Goal: Download file/media

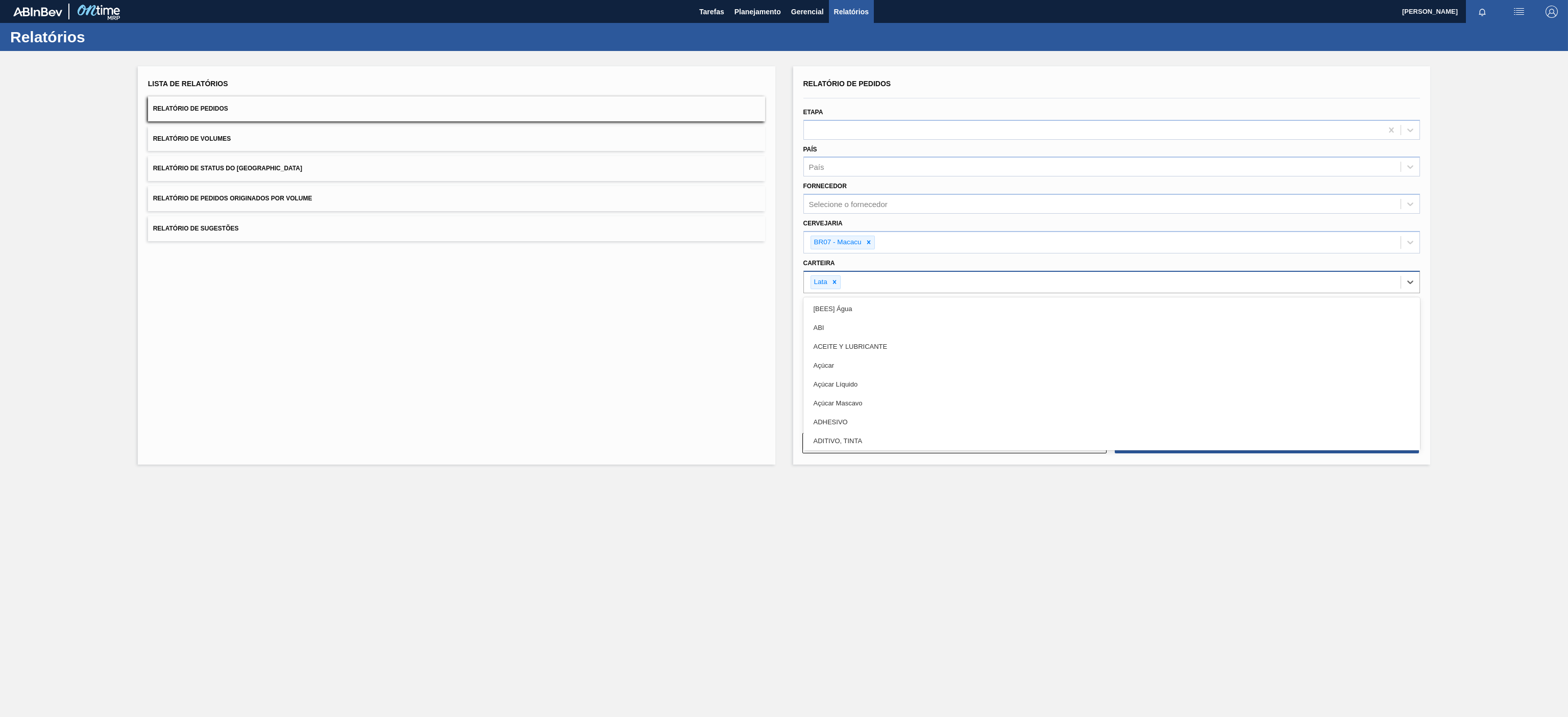
click at [915, 288] on div "Lata" at bounding box center [1102, 282] width 598 height 21
type input "lat"
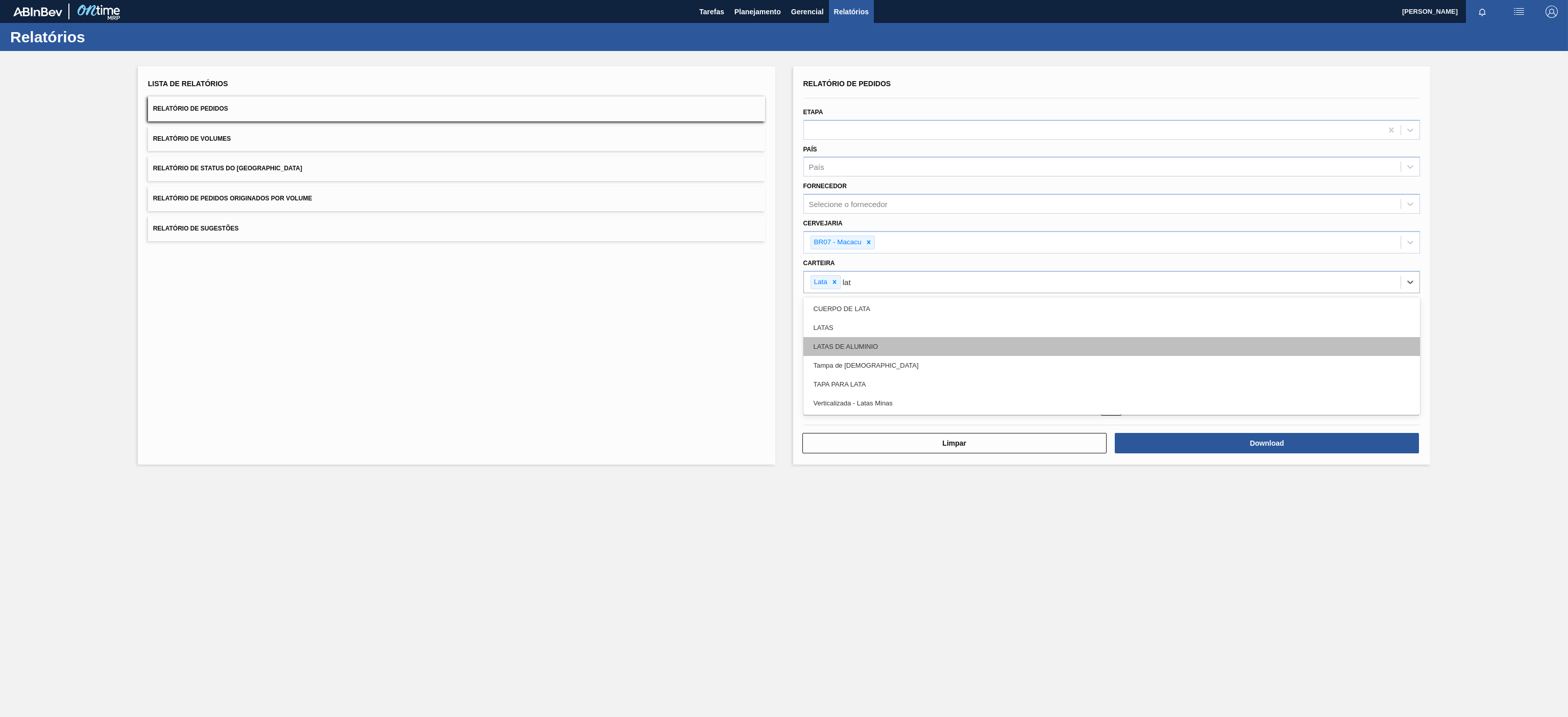
click at [866, 349] on div "LATAS DE ALUMINIO" at bounding box center [1112, 346] width 617 height 19
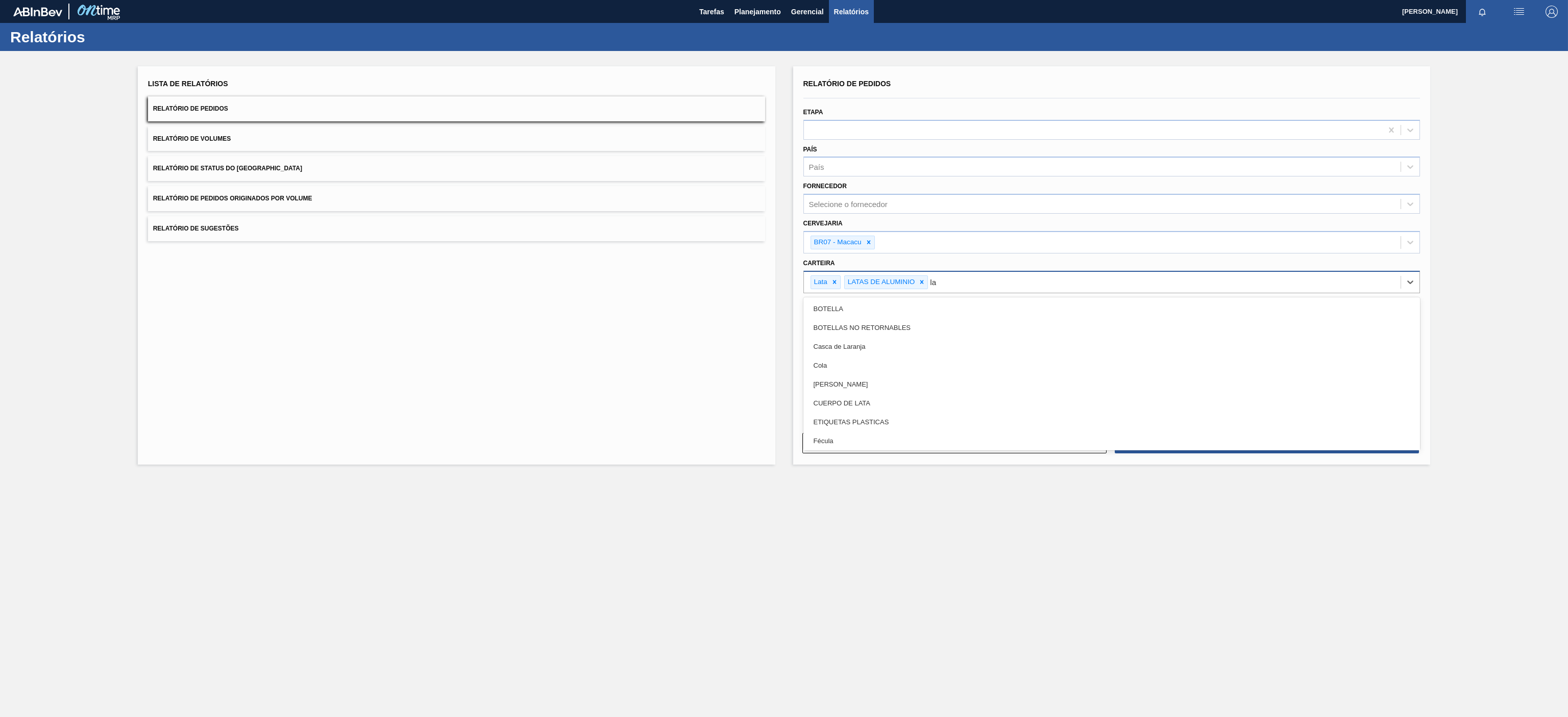
type input "lat"
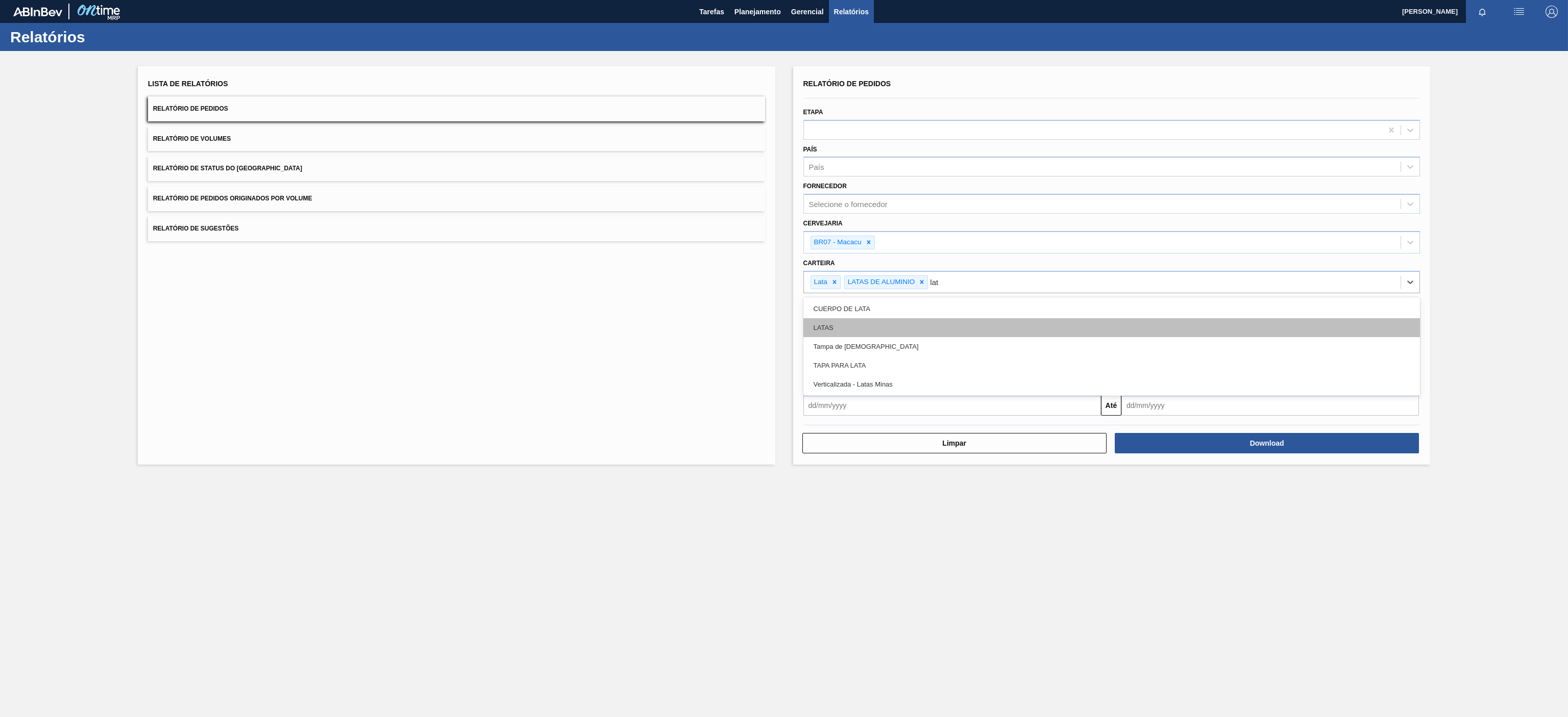
click at [832, 327] on div "LATAS" at bounding box center [1112, 327] width 617 height 19
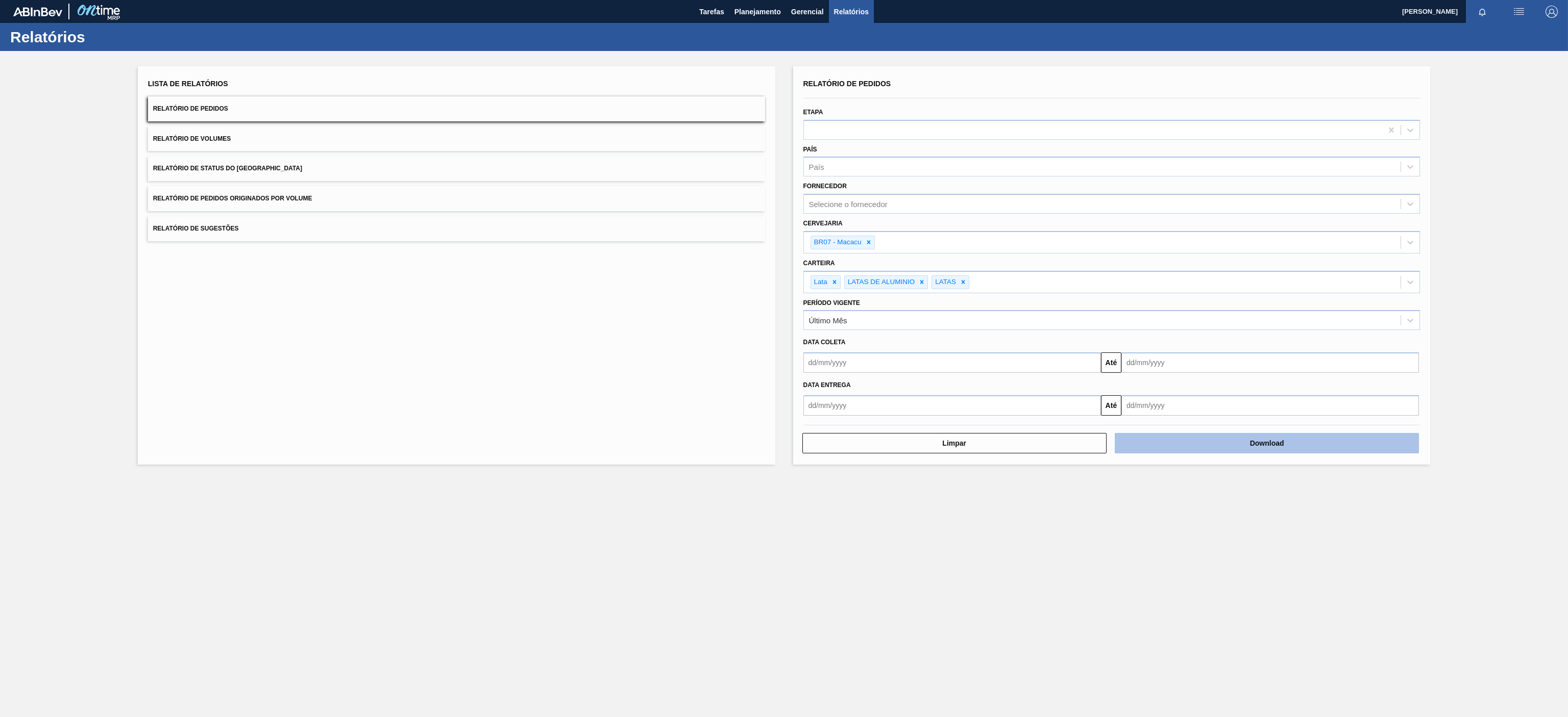
click at [1144, 441] on button "Download" at bounding box center [1266, 443] width 304 height 21
click at [246, 138] on button "Relatório de Volumes" at bounding box center [456, 138] width 617 height 25
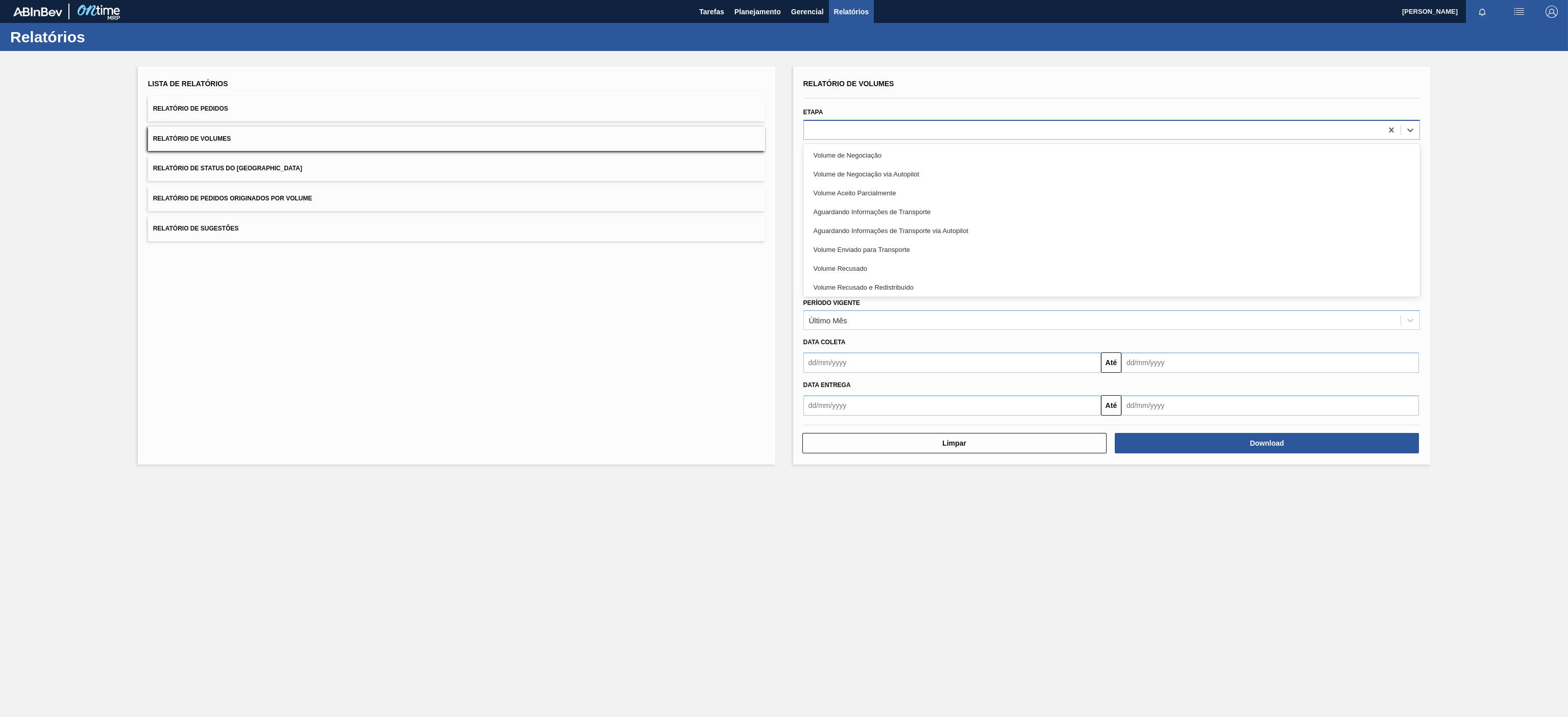
click at [851, 130] on div at bounding box center [1093, 130] width 579 height 15
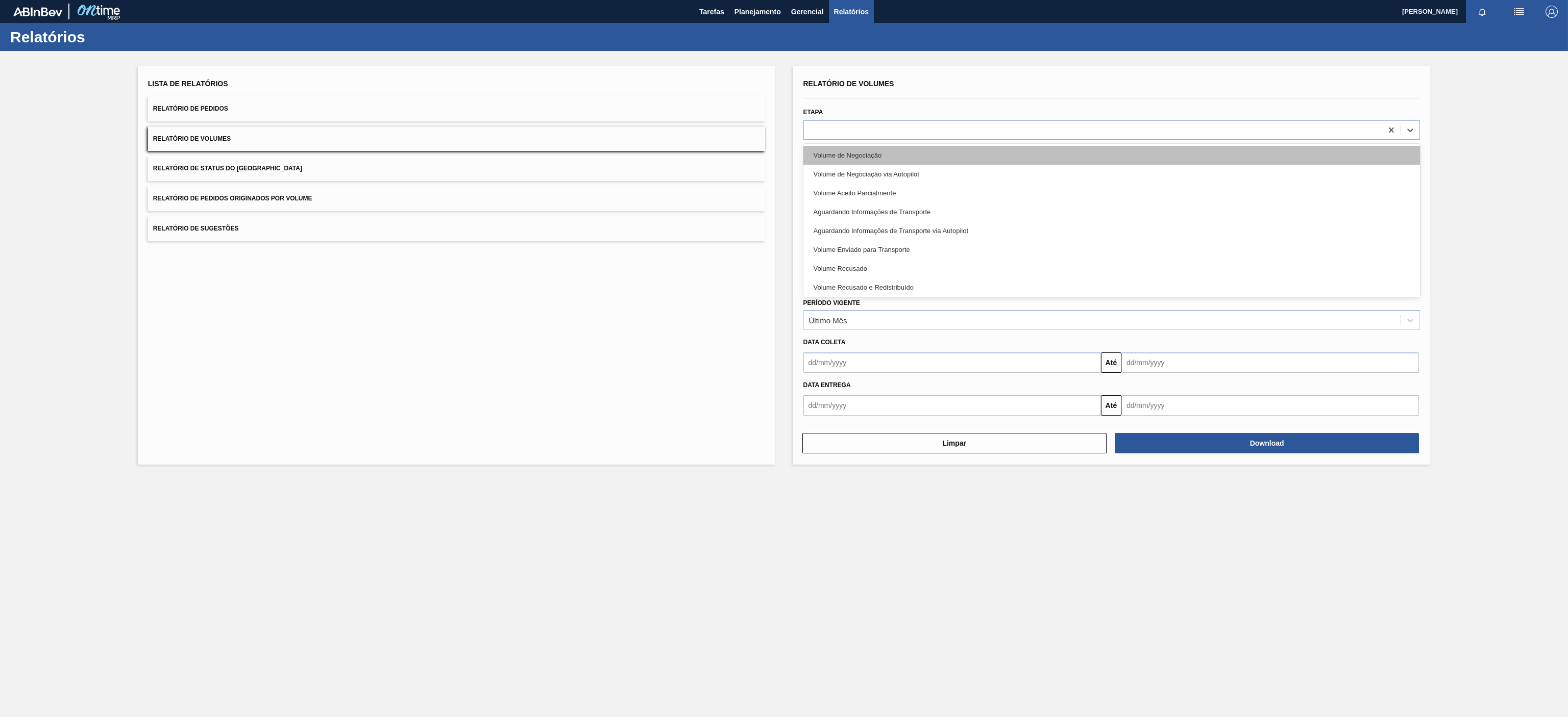
click at [842, 155] on div "Volume de Negociação" at bounding box center [1112, 155] width 617 height 19
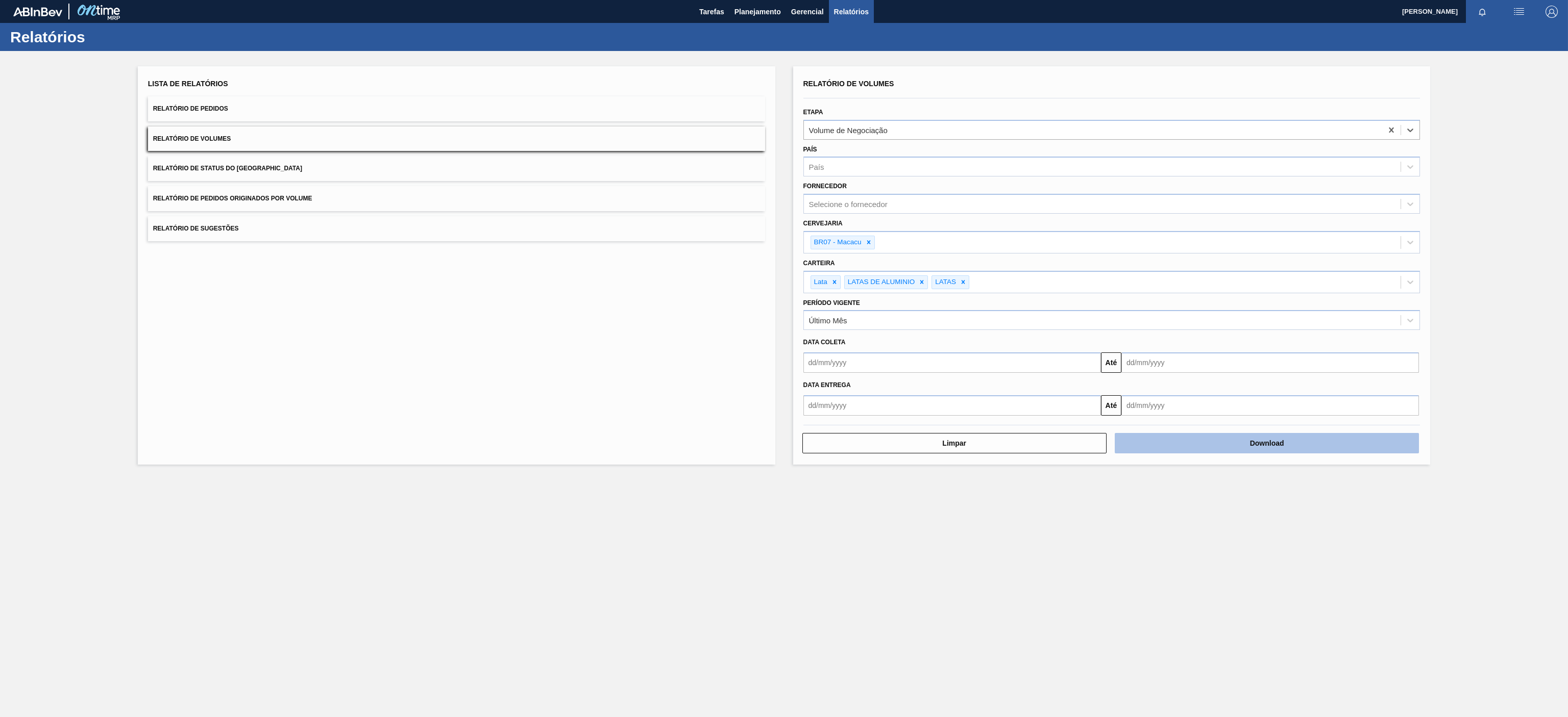
click at [1198, 442] on button "Download" at bounding box center [1266, 443] width 304 height 21
